Goal: Task Accomplishment & Management: Complete application form

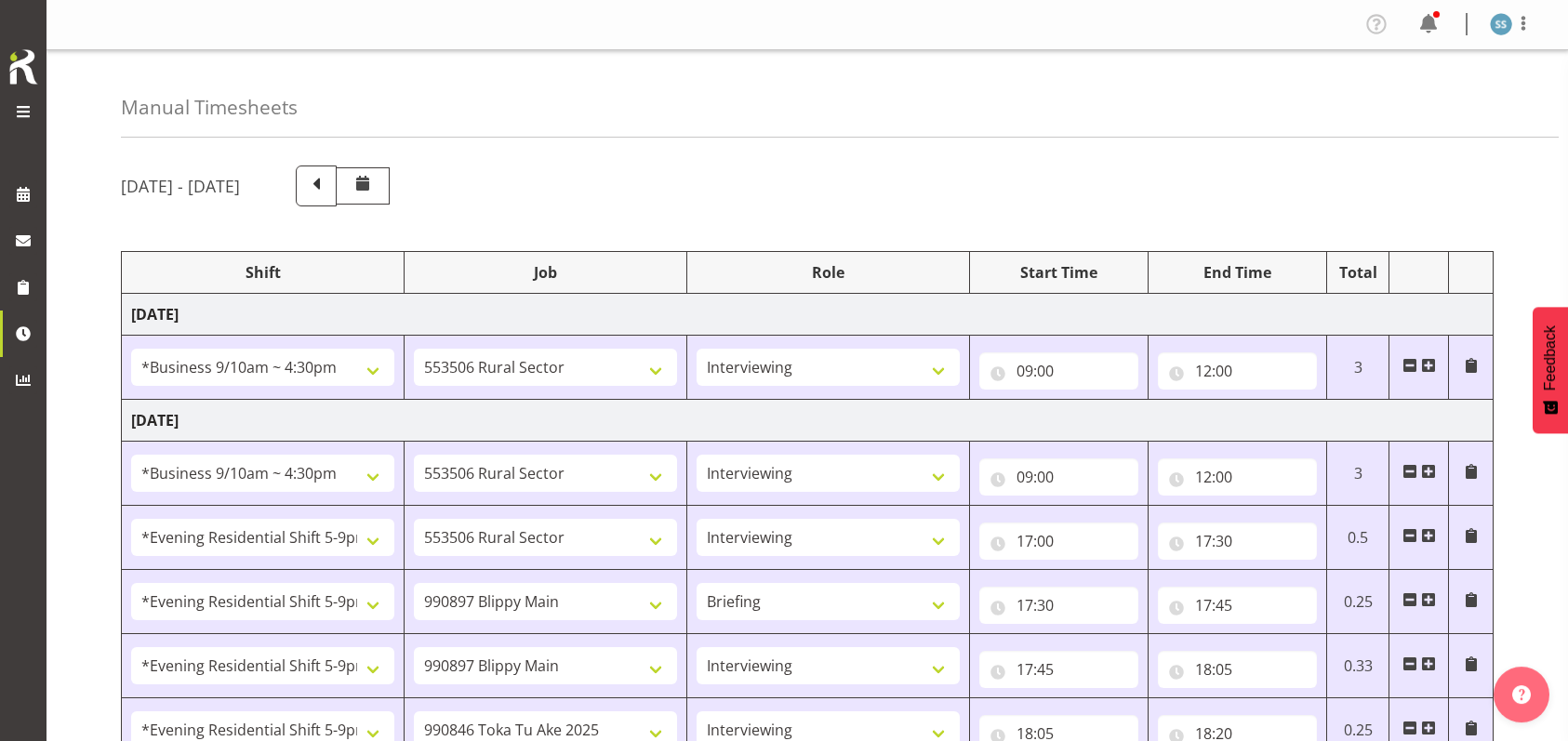
select select "26078"
select select "10587"
select select "47"
select select "26078"
select select "10587"
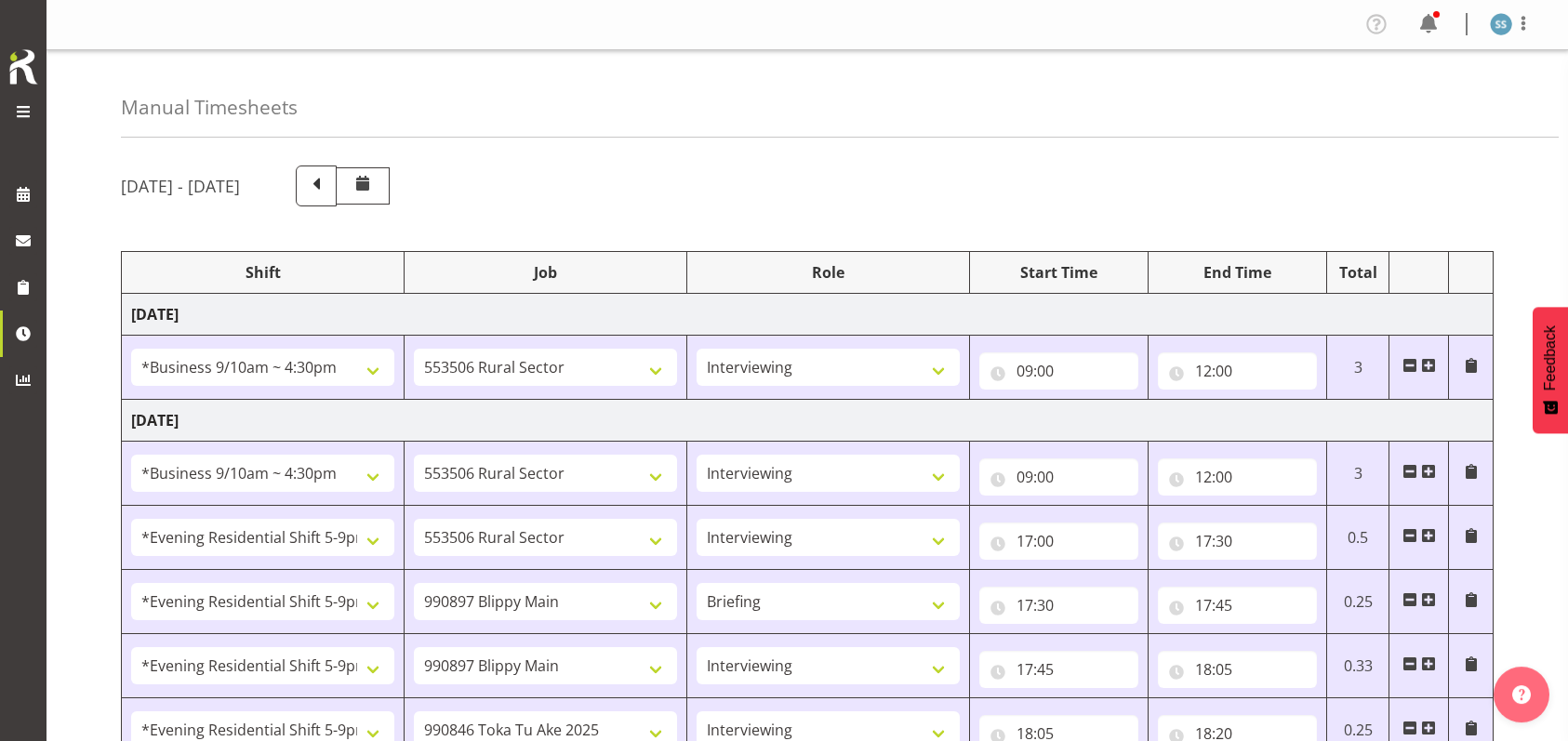
select select "47"
select select "48116"
select select "10587"
select select "47"
select select "48116"
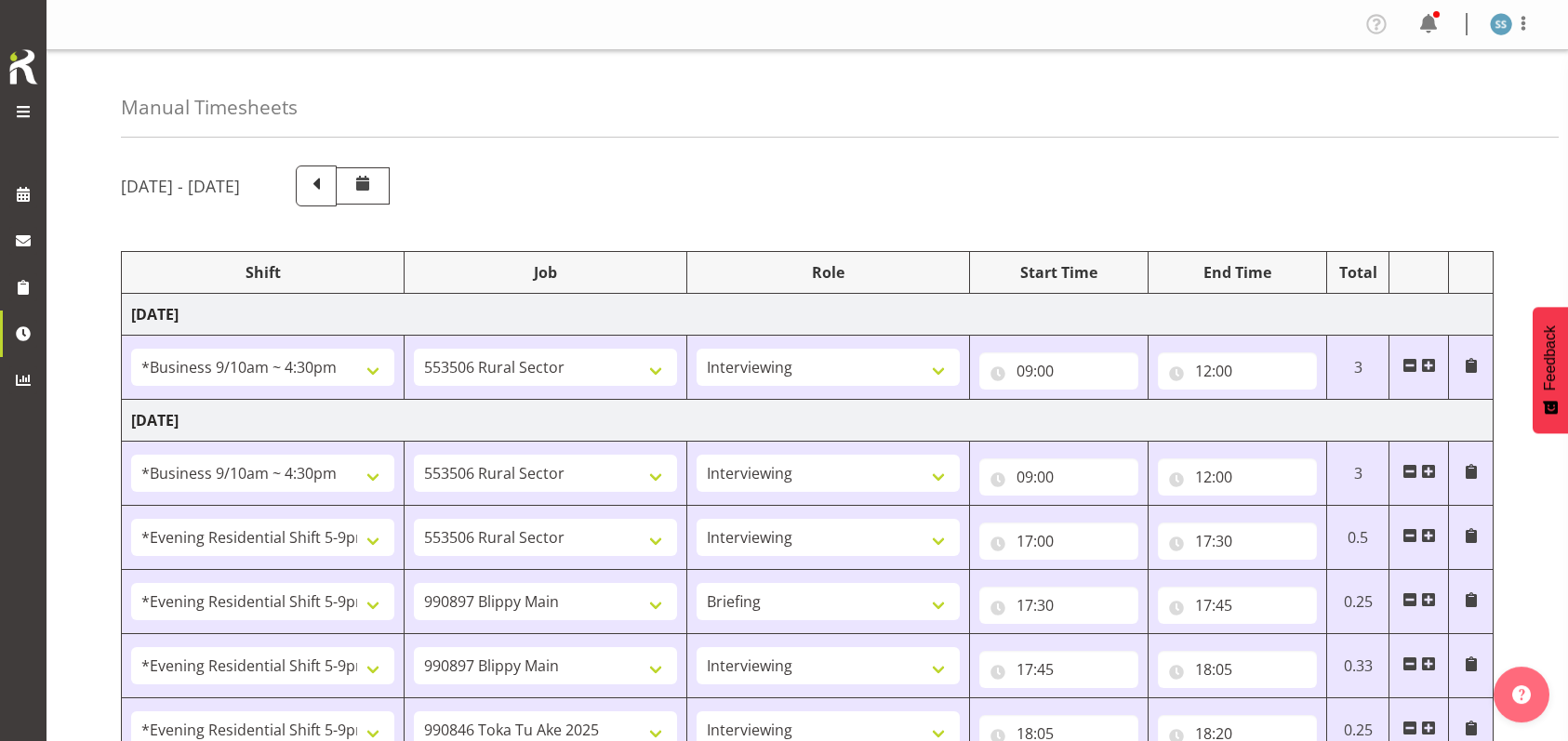
select select "10631"
select select "48116"
select select "10631"
select select "47"
select select "48116"
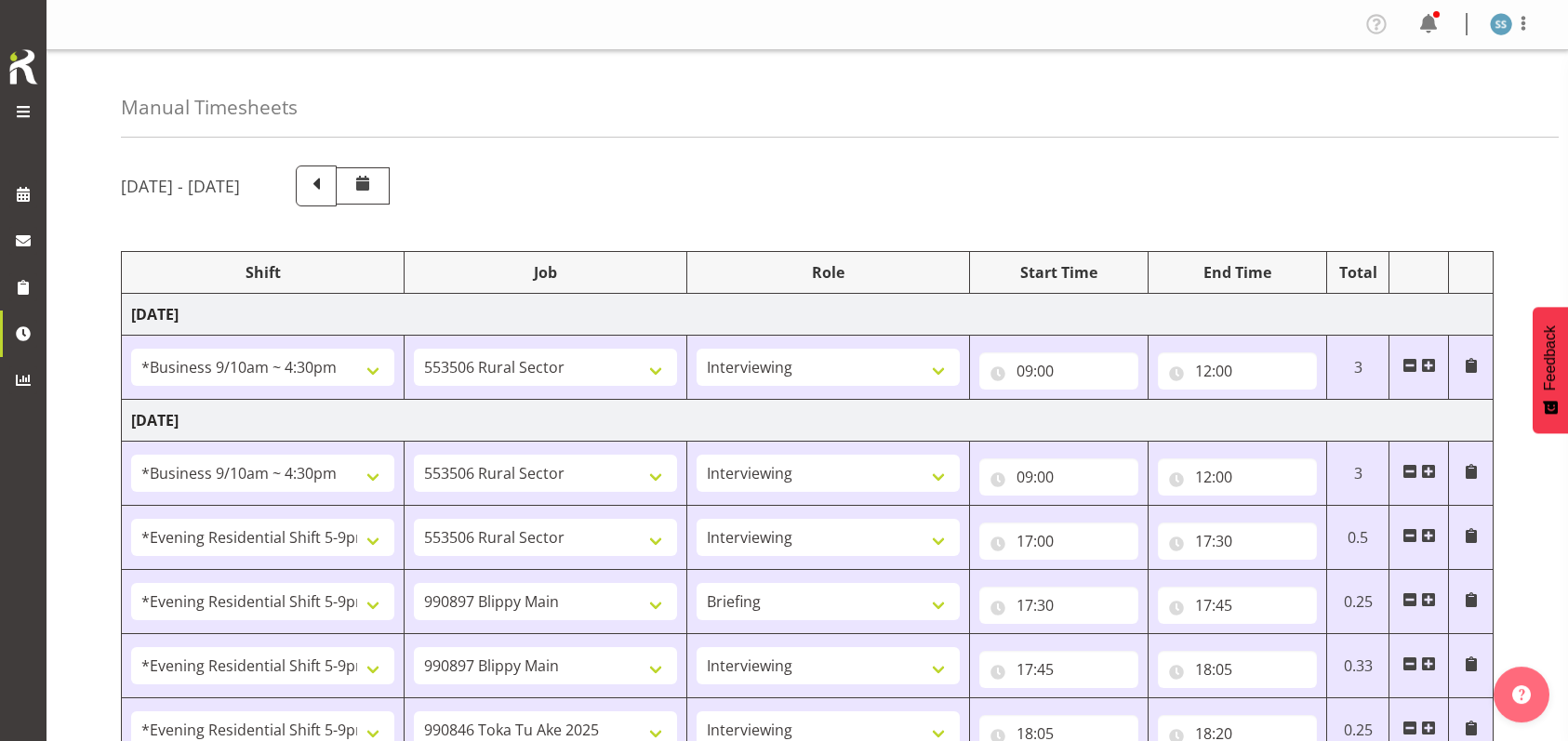
select select "9426"
select select "47"
select select "48116"
select select "10587"
select select "47"
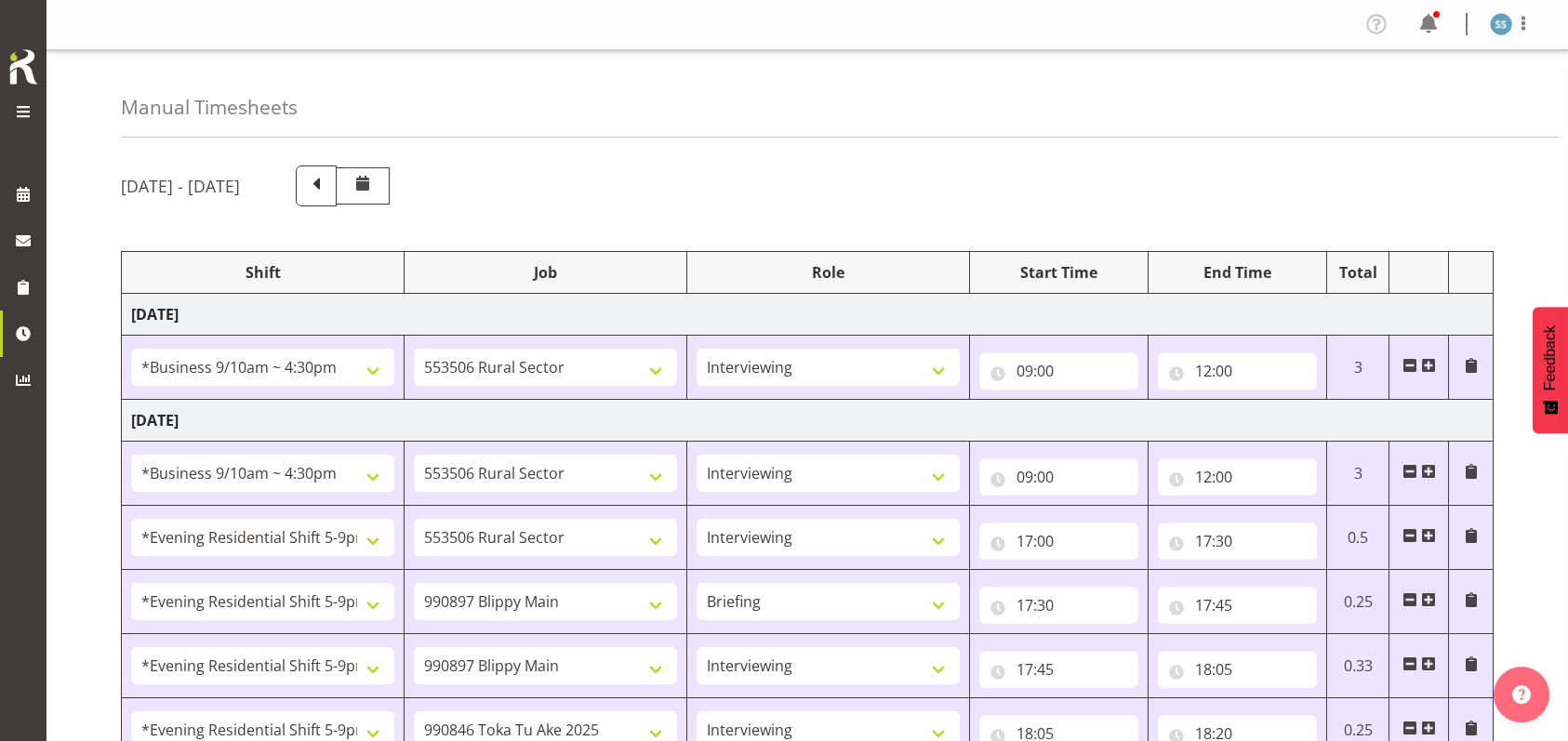
select select "48116"
select select "9426"
select select "47"
select select "56692"
select select "10499"
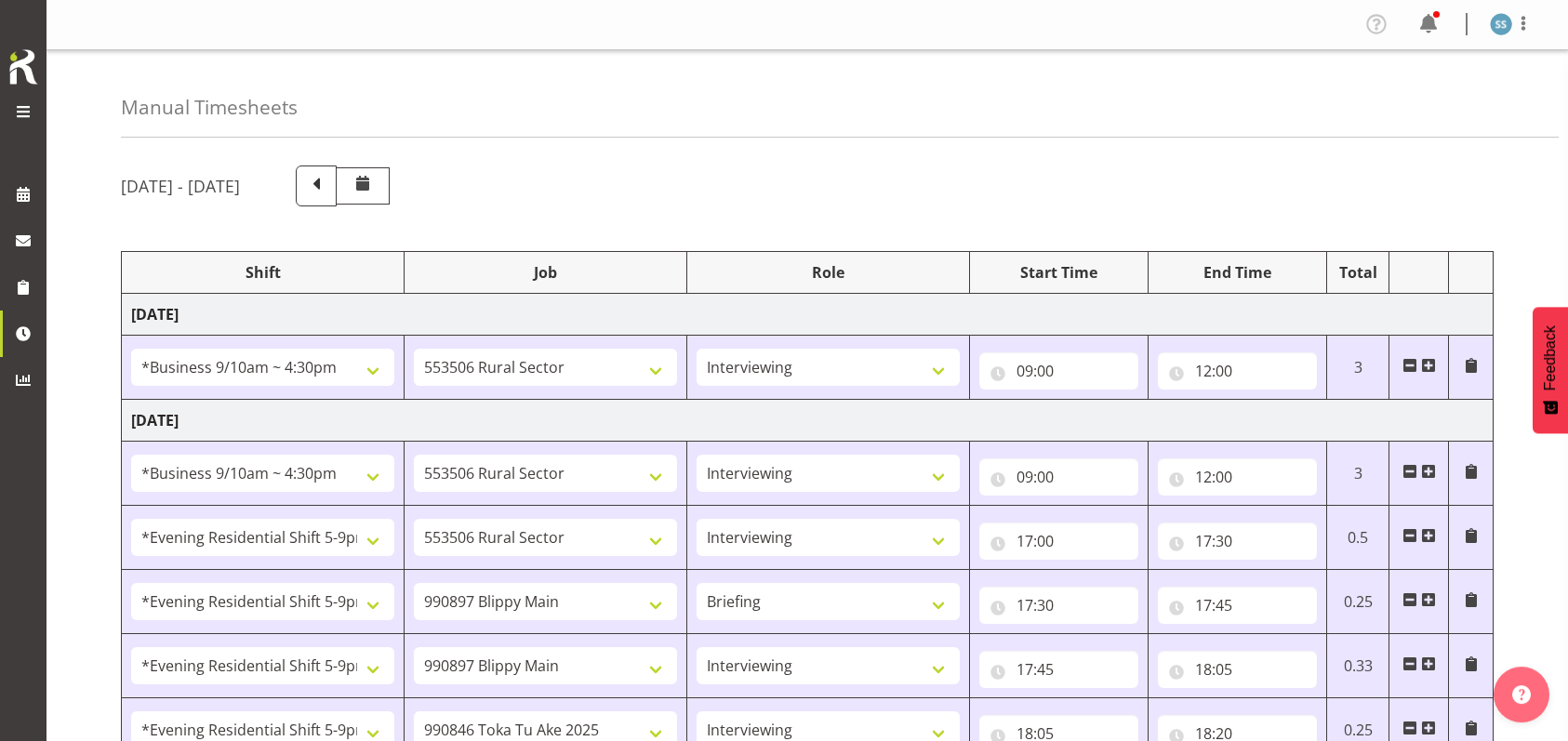
select select "47"
select select "26078"
select select "10587"
select select "47"
select select "48116"
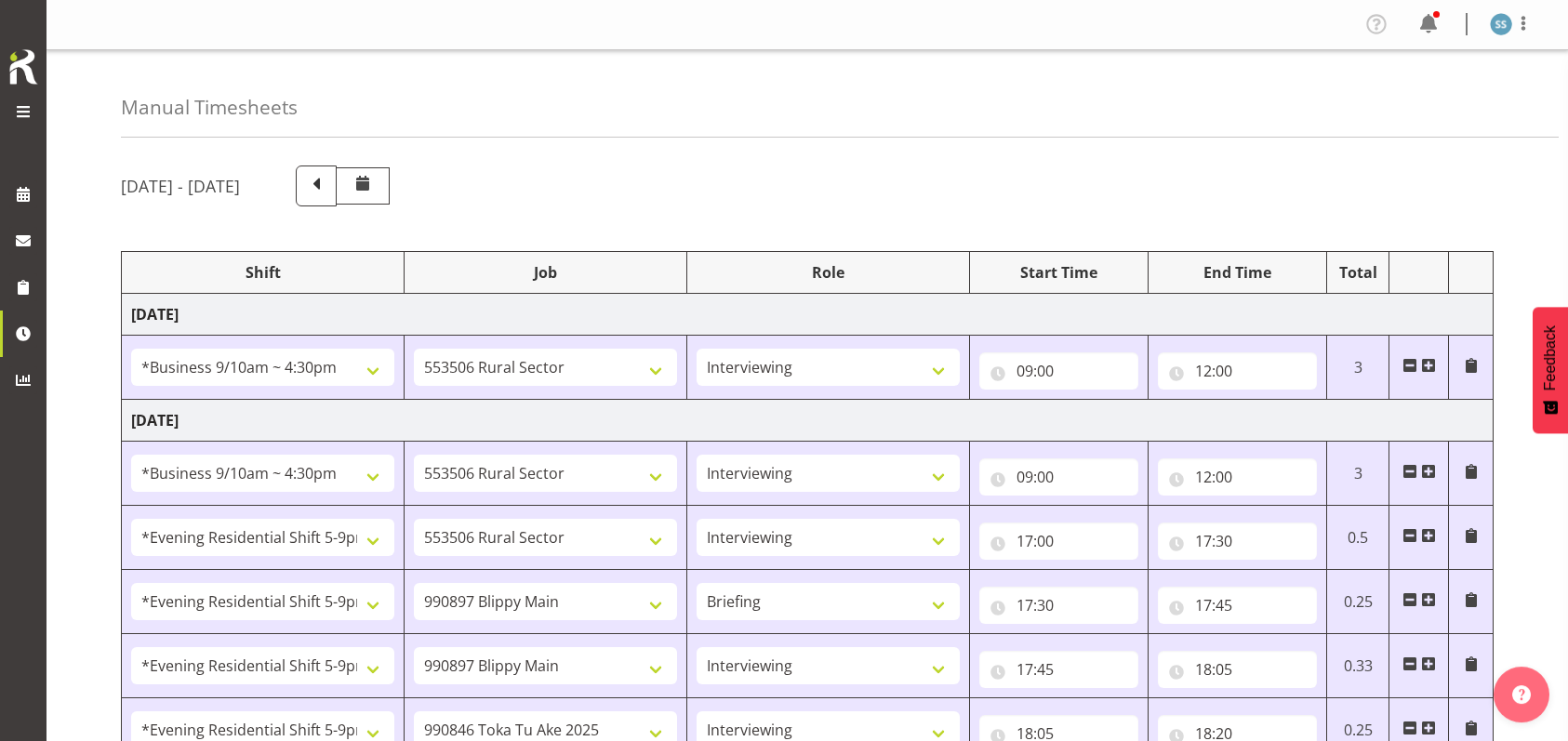
select select "9426"
select select "47"
select select "41604"
select select "10527"
select select "47"
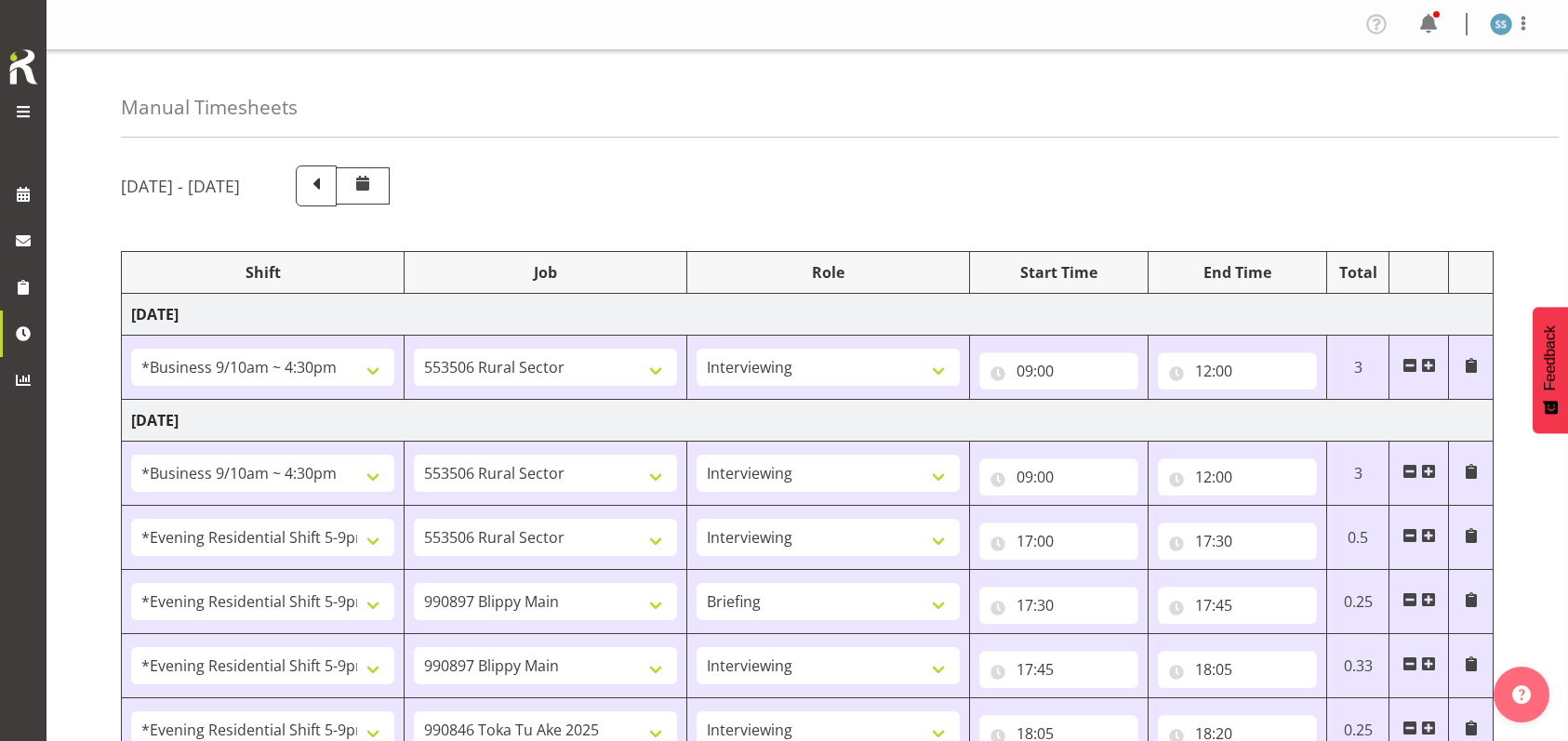
select select "56692"
select select "10499"
select select "47"
select select "26078"
select select "10587"
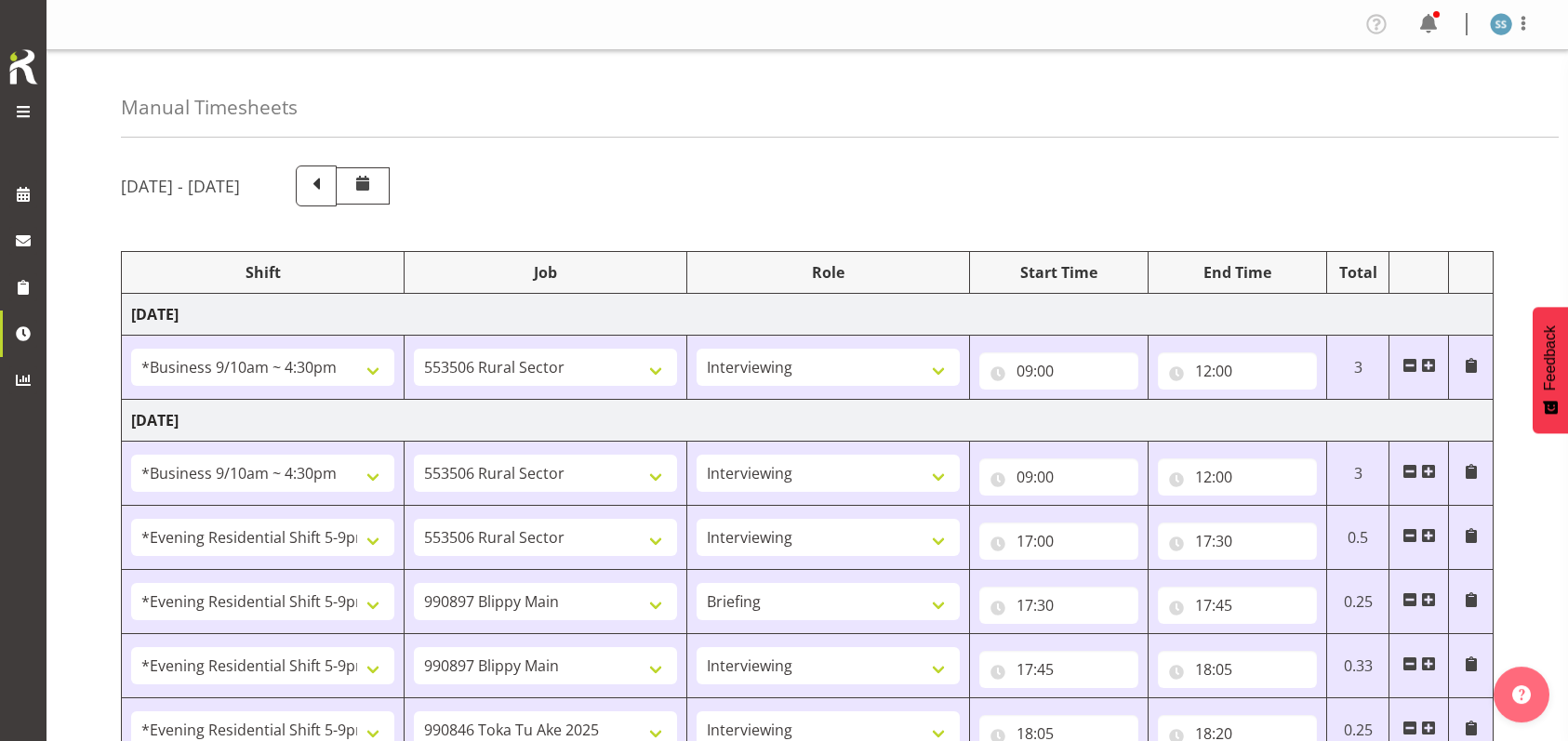
select select "47"
select select "48116"
select select "10587"
select select "47"
select select "56692"
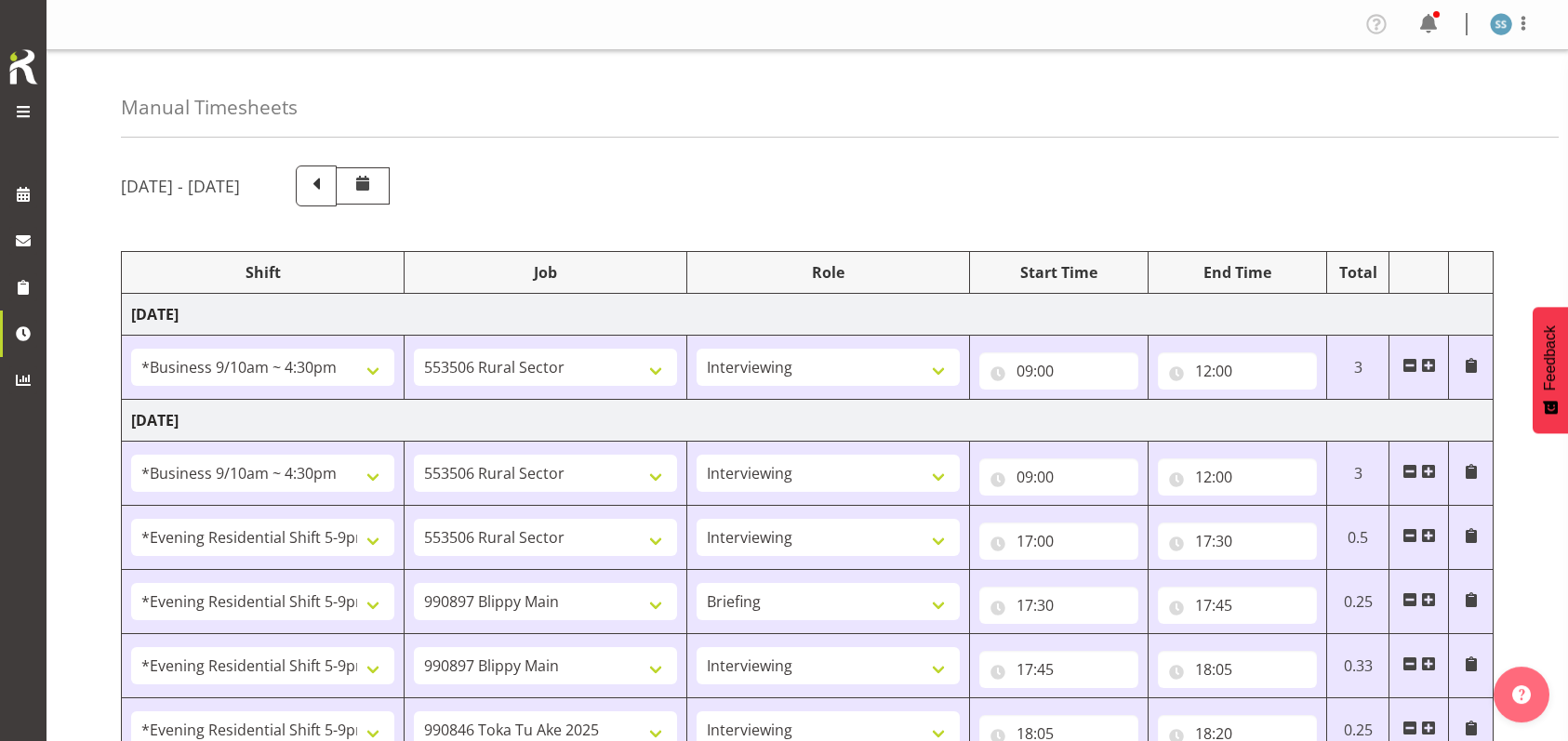
select select "10499"
select select "47"
select select "26078"
select select "10587"
select select "47"
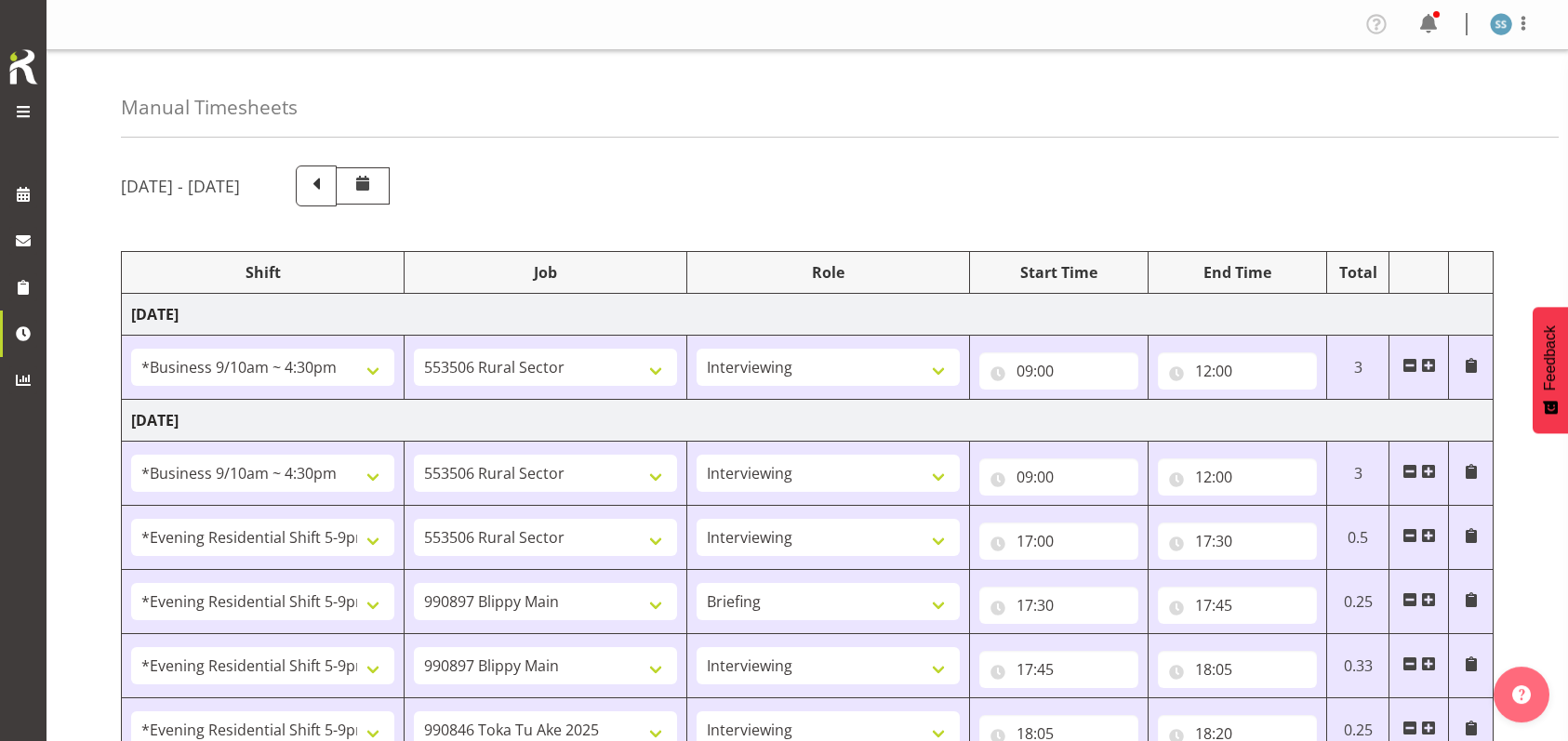
select select "26078"
select select "10527"
select select "47"
select select "26078"
select select "10587"
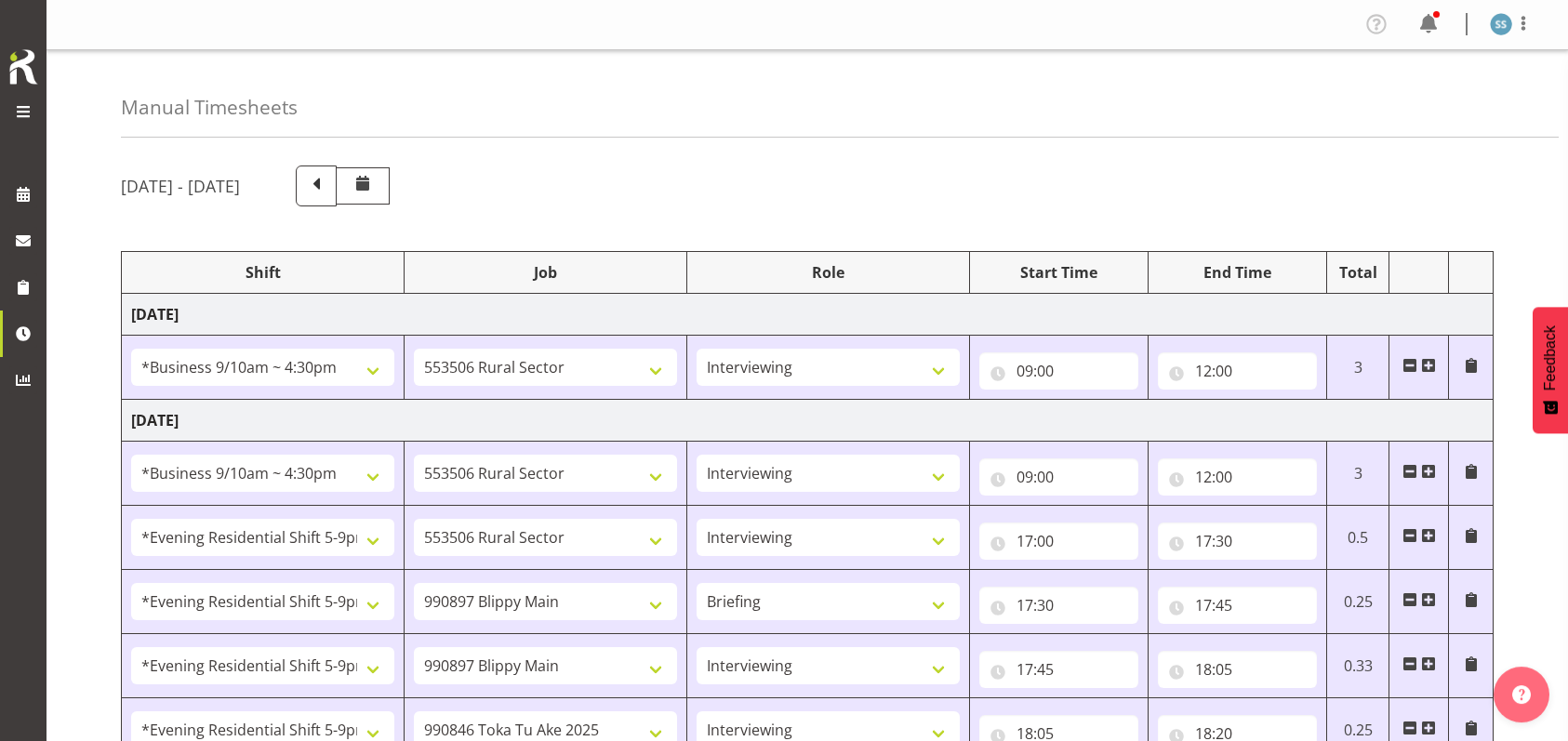
select select "47"
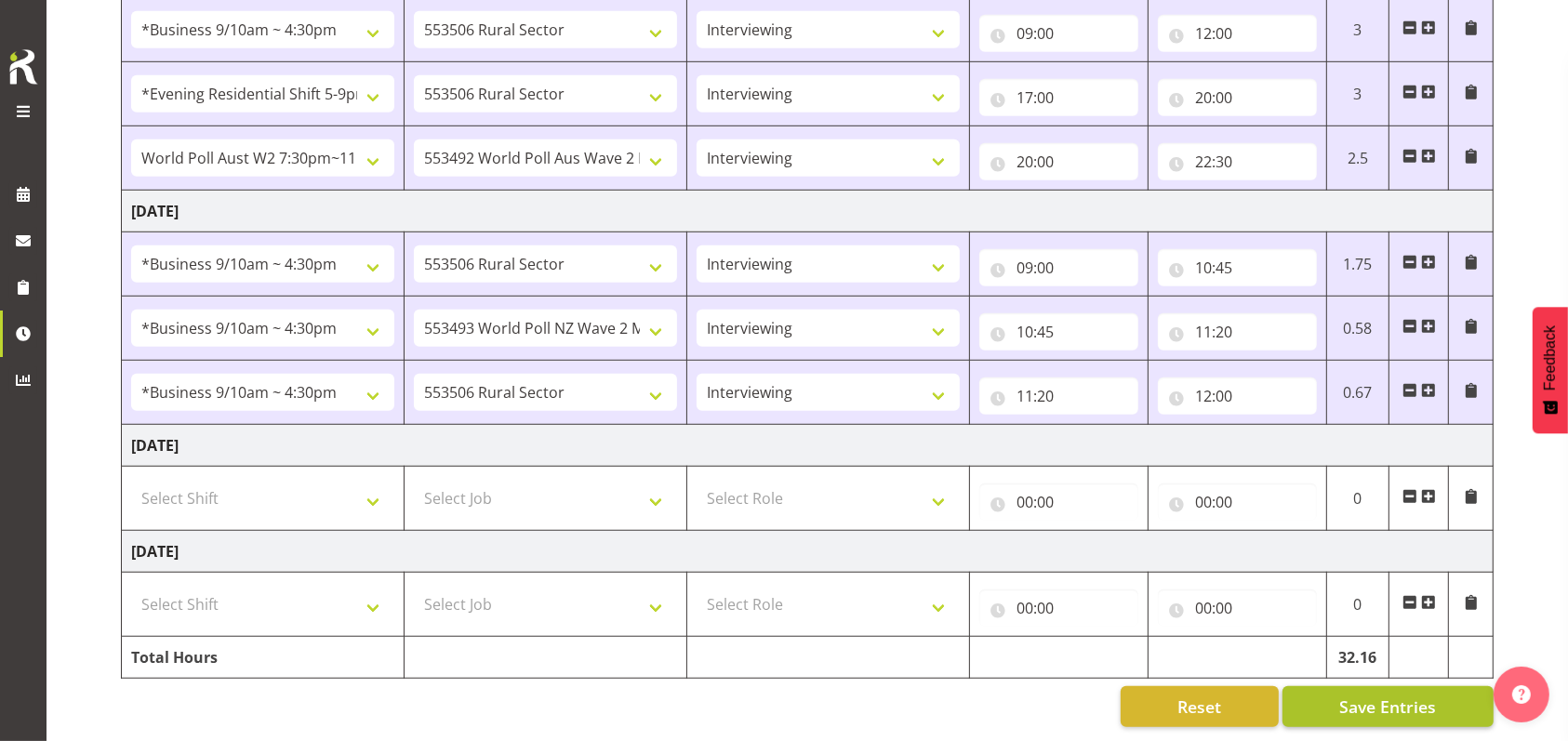
scroll to position [1312, 0]
drag, startPoint x: 1367, startPoint y: 687, endPoint x: 1356, endPoint y: 684, distance: 11.4
click at [1364, 694] on span "Save Entries" at bounding box center [1387, 706] width 97 height 24
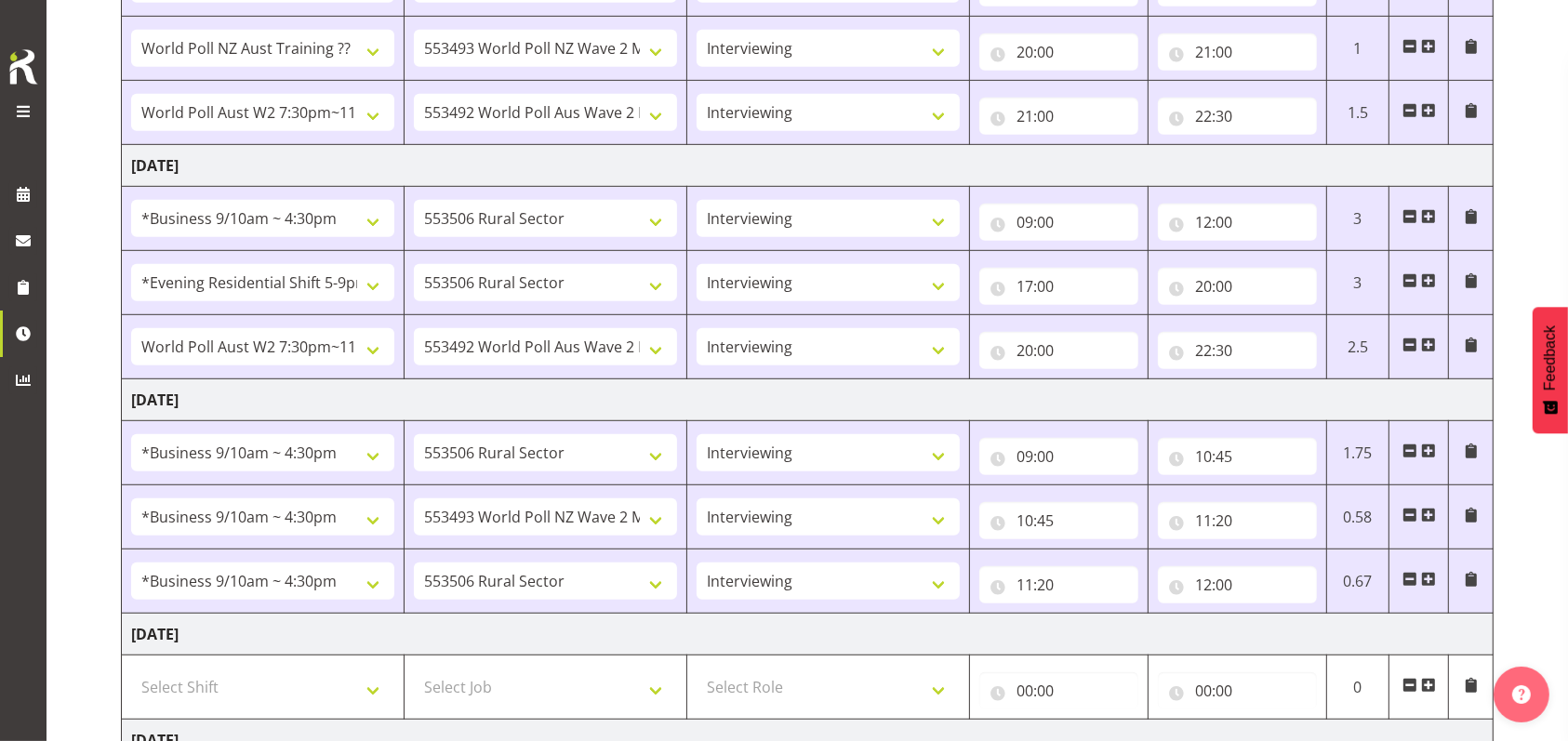
scroll to position [1064, 0]
